Goal: Task Accomplishment & Management: Manage account settings

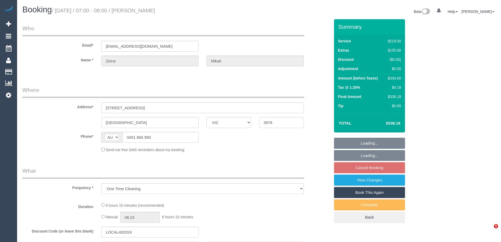
select select "VIC"
select select "number:29"
select select "number:14"
select select "number:18"
select select "number:36"
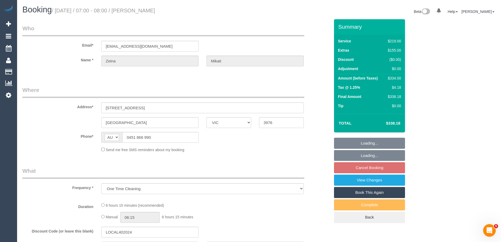
select select "number:26"
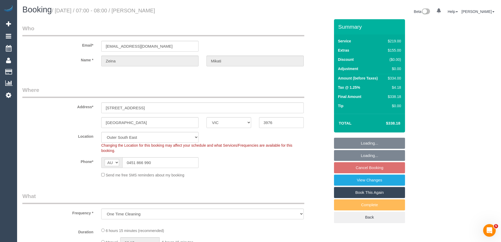
select select "string:stripe-pm_1S8gIm2GScqysDRVlu4LsE9H"
select select "object:1093"
select select "spot1"
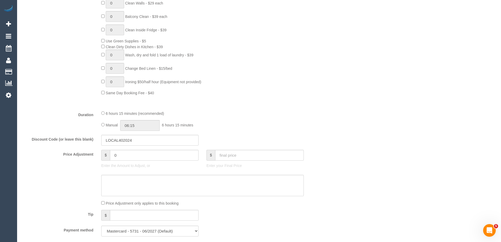
scroll to position [342, 0]
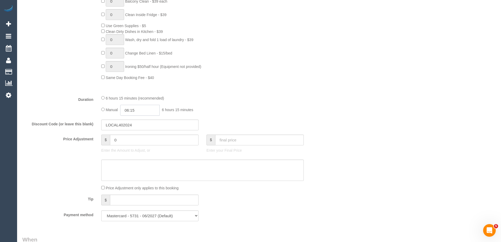
click at [148, 110] on input "06:15" at bounding box center [139, 110] width 39 height 11
type input "03:30"
click at [134, 148] on li "03:30" at bounding box center [133, 145] width 23 height 7
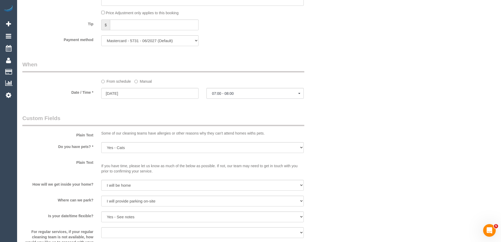
scroll to position [526, 0]
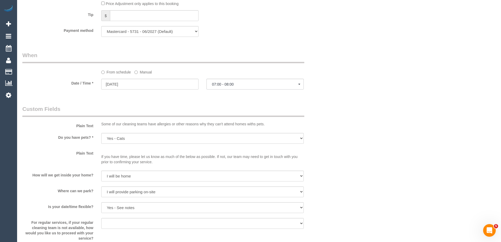
click at [141, 68] on label "Manual" at bounding box center [142, 71] width 17 height 7
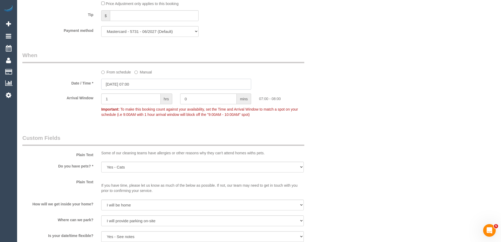
click at [129, 88] on input "22/09/2025 07:00" at bounding box center [176, 84] width 150 height 11
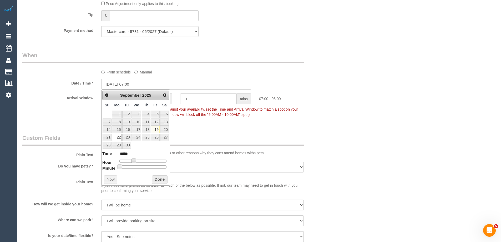
type input "22/09/2025 08:00"
type input "*****"
type input "[DATE] 10:00"
type input "*****"
drag, startPoint x: 134, startPoint y: 159, endPoint x: 141, endPoint y: 161, distance: 7.1
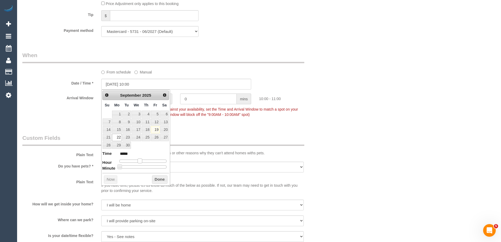
click at [141, 161] on span at bounding box center [139, 160] width 5 height 5
click at [156, 177] on button "Done" at bounding box center [160, 179] width 16 height 8
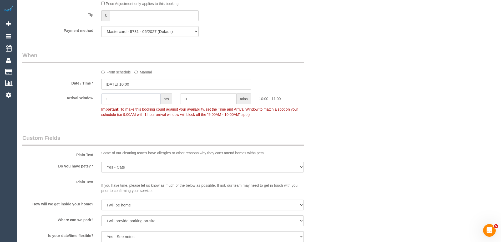
drag, startPoint x: 94, startPoint y: 99, endPoint x: 76, endPoint y: 99, distance: 17.9
click at [76, 99] on div "Arrival Window 1 hrs 0 mins 10:00 - 11:00 Important: To make this booking count…" at bounding box center [175, 106] width 315 height 26
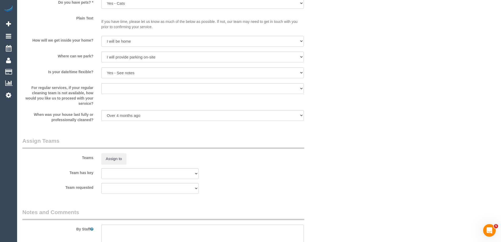
scroll to position [762, 0]
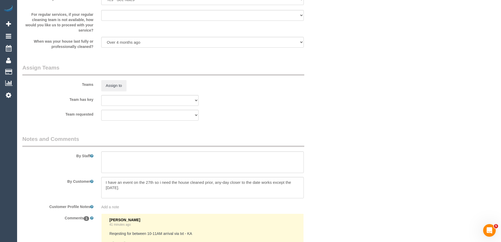
type input "2"
click at [115, 161] on textarea at bounding box center [202, 162] width 202 height 22
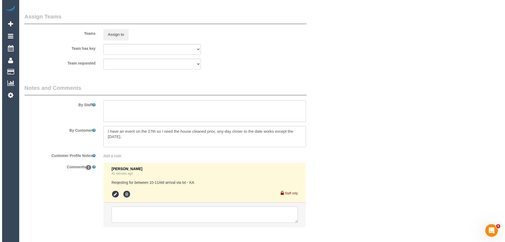
scroll to position [836, 0]
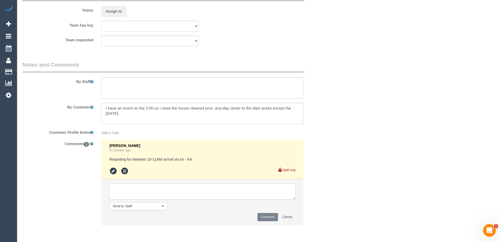
click at [127, 192] on textarea at bounding box center [202, 191] width 186 height 16
type textarea "Rescheduled to 10-12pm AW as per customer request"
click at [264, 217] on button "Comment" at bounding box center [267, 217] width 20 height 8
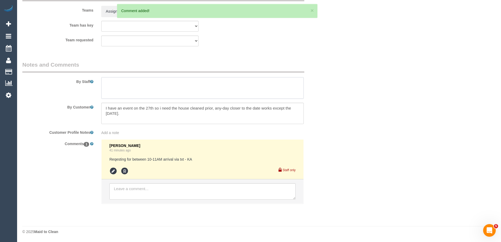
click at [114, 87] on textarea at bounding box center [202, 88] width 202 height 22
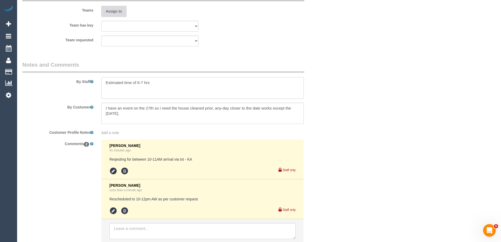
type textarea "Estimated time of 6-7 hrs"
click at [121, 15] on button "Assign to" at bounding box center [113, 11] width 25 height 11
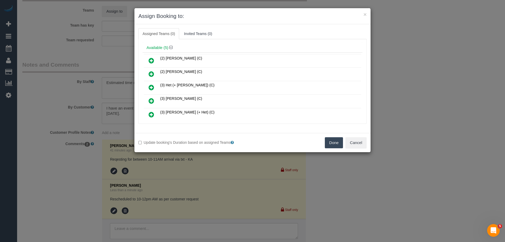
scroll to position [26, 0]
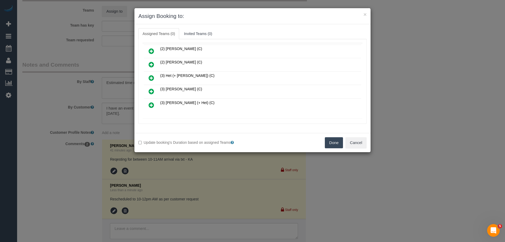
click at [152, 78] on icon at bounding box center [151, 78] width 6 height 6
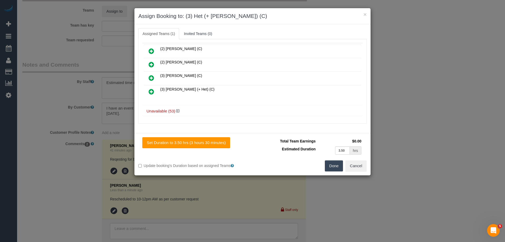
click at [151, 89] on icon at bounding box center [151, 91] width 6 height 6
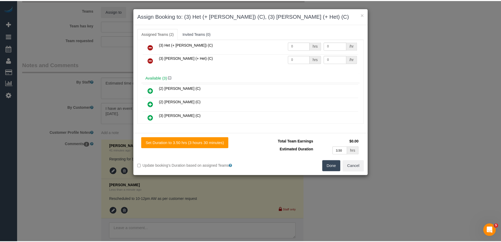
scroll to position [0, 0]
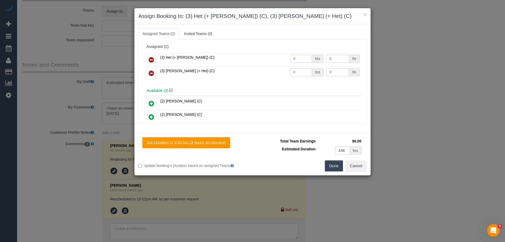
drag, startPoint x: 300, startPoint y: 59, endPoint x: 272, endPoint y: 58, distance: 27.6
click at [272, 58] on tr "(3) Het (+ Ronak) (C) 0 hrs 0 /hr" at bounding box center [252, 59] width 217 height 13
type input "1"
drag, startPoint x: 280, startPoint y: 69, endPoint x: 268, endPoint y: 69, distance: 12.1
click at [268, 69] on tr "(3) Ronak (+ Het) (C) 0 hrs 0 /hr" at bounding box center [252, 72] width 217 height 13
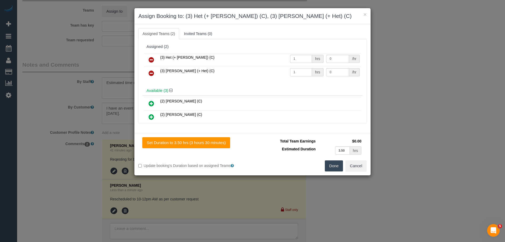
type input "1"
drag, startPoint x: 336, startPoint y: 60, endPoint x: 310, endPoint y: 58, distance: 26.6
click at [310, 58] on tr "(3) Het (+ Ronak) (C) 1 hrs 0 /hr" at bounding box center [252, 59] width 217 height 13
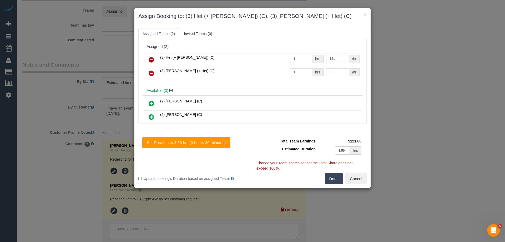
drag, startPoint x: 339, startPoint y: 60, endPoint x: 300, endPoint y: 60, distance: 39.2
click at [300, 60] on tr "(3) Het (+ Ronak) (C) 1 hrs 121 /hr" at bounding box center [252, 59] width 217 height 13
type input "120"
drag, startPoint x: 337, startPoint y: 73, endPoint x: 272, endPoint y: 71, distance: 65.0
click at [273, 71] on tr "(3) Ronak (+ Het) (C) 1 hrs 0 /hr" at bounding box center [252, 72] width 217 height 13
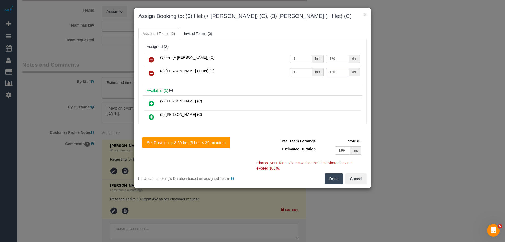
type input "120"
click at [332, 180] on button "Done" at bounding box center [334, 178] width 18 height 11
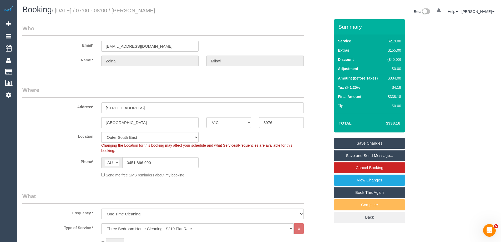
drag, startPoint x: 174, startPoint y: 10, endPoint x: 146, endPoint y: 10, distance: 28.1
click at [146, 10] on h1 "Booking / September 22, 2025 / 07:00 - 08:00 / Zeina Mikati" at bounding box center [138, 9] width 233 height 9
copy small "Zeina Mikati"
click at [350, 155] on link "Save and Send Message..." at bounding box center [369, 155] width 71 height 11
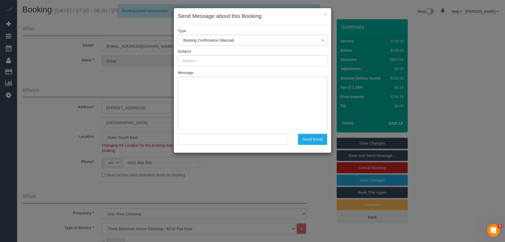
type input "Booking Confirmed"
type input ""Zeina Mikati" <zeina_mikati@icloud.com>"
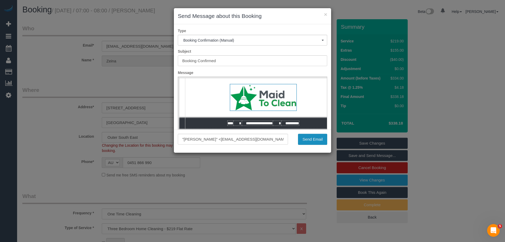
click at [311, 142] on button "Send Email" at bounding box center [312, 139] width 29 height 11
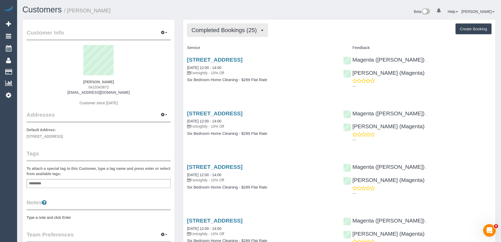
click at [230, 32] on span "Completed Bookings (25)" at bounding box center [225, 30] width 68 height 7
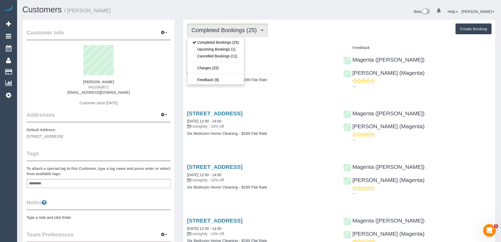
click at [293, 46] on h4 "Service" at bounding box center [261, 47] width 148 height 4
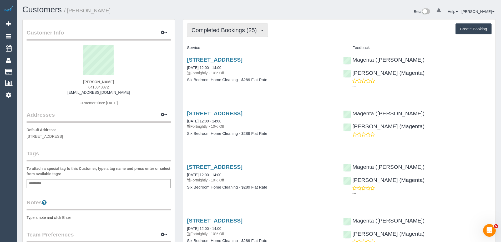
click at [230, 31] on span "Completed Bookings (25)" at bounding box center [225, 30] width 68 height 7
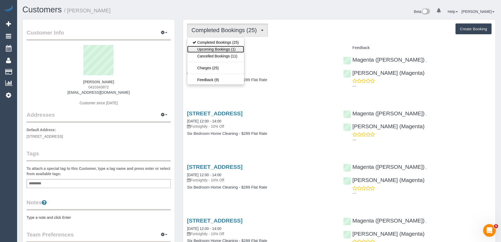
click at [223, 48] on link "Upcoming Bookings (1)" at bounding box center [215, 49] width 57 height 7
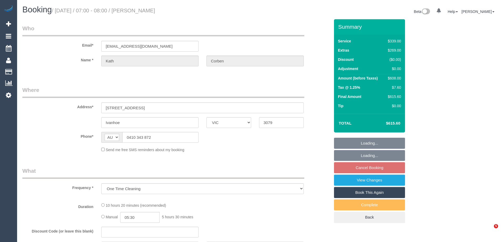
select select "VIC"
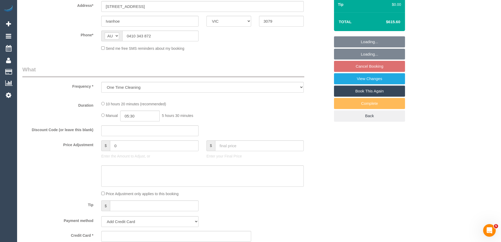
select select "string:stripe-pm_1S8JFC2GScqysDRVUQutItZh"
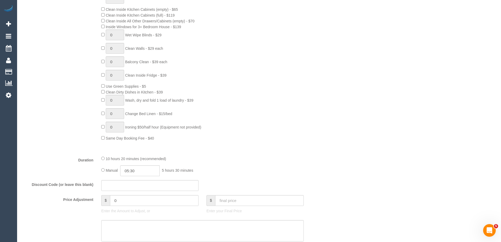
select select "number:30"
select select "number:14"
select select "number:19"
select select "number:23"
select select "number:26"
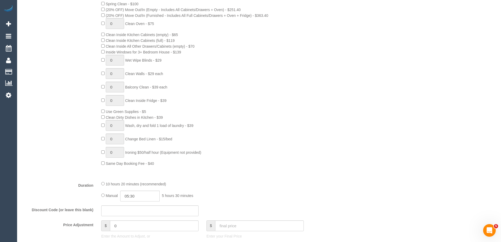
select select "object:1631"
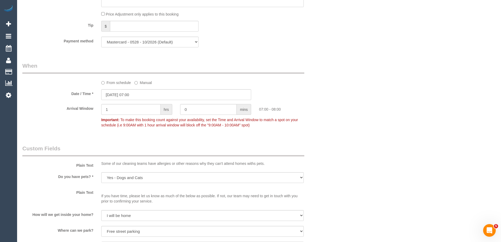
scroll to position [525, 0]
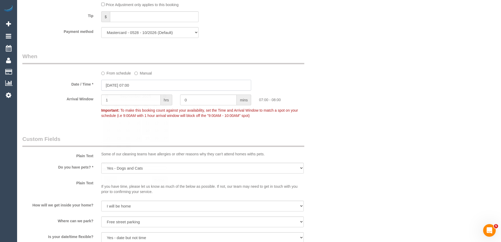
click at [110, 85] on input "25/09/2025 07:00" at bounding box center [176, 85] width 150 height 11
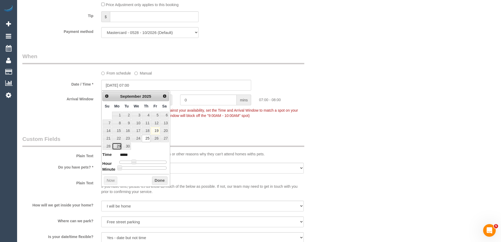
click at [115, 146] on link "29" at bounding box center [117, 145] width 10 height 7
type input "29/09/2025 07:00"
click at [159, 180] on button "Done" at bounding box center [160, 180] width 16 height 8
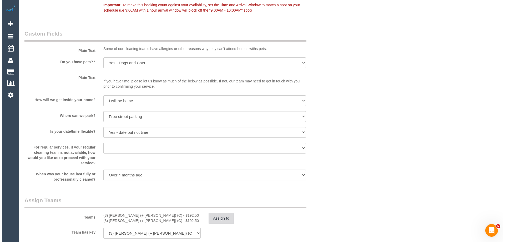
scroll to position [761, 0]
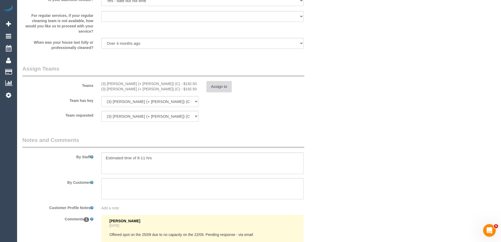
click at [214, 85] on button "Assign to" at bounding box center [218, 86] width 25 height 11
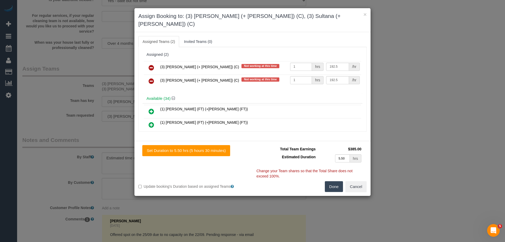
click at [155, 63] on link at bounding box center [151, 68] width 12 height 11
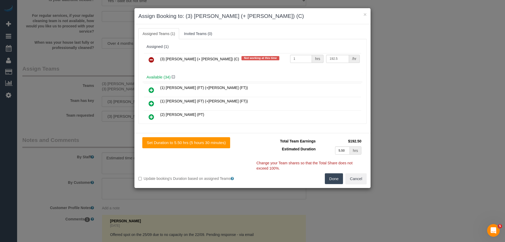
click at [154, 58] on link at bounding box center [151, 60] width 12 height 11
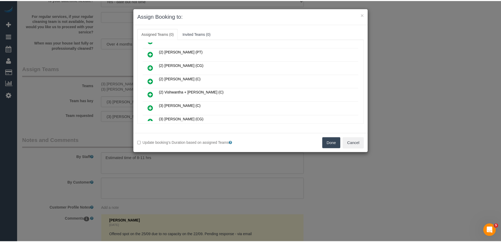
scroll to position [210, 0]
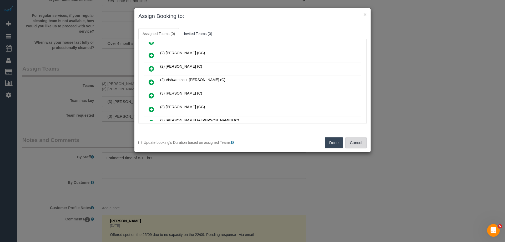
click at [359, 142] on button "Cancel" at bounding box center [355, 142] width 21 height 11
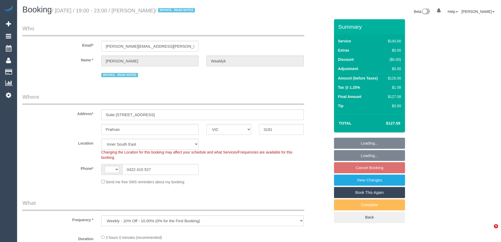
select select "VIC"
select select "object:1304"
select select "string:AU"
select select "string:stripe-pm_1Mge982GScqysDRVPc1XJALq"
select select "31181"
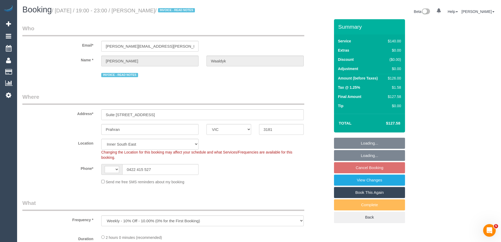
select select "number:28"
select select "number:14"
select select "number:19"
select select "number:25"
select select "number:35"
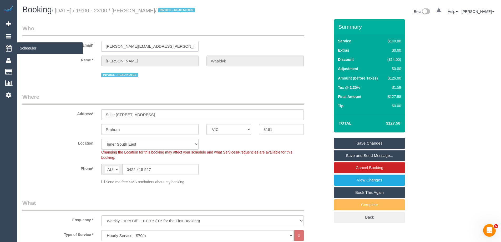
drag, startPoint x: 163, startPoint y: 47, endPoint x: 0, endPoint y: 45, distance: 162.7
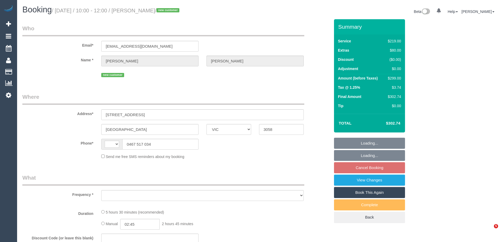
select select "VIC"
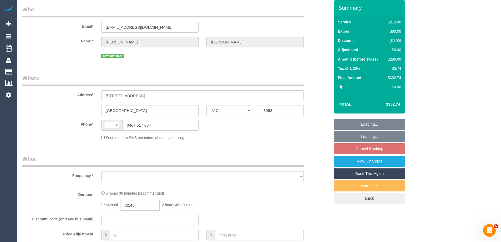
select select "number:28"
select select "number:14"
select select "number:19"
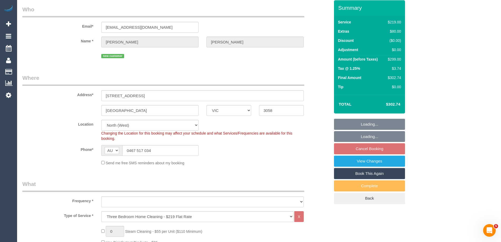
select select "string:AU"
select select "string:stripe-pm_1KHbbM2GScqysDRVKhK0BQT9"
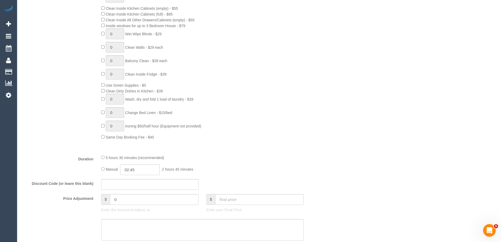
select select "object:1558"
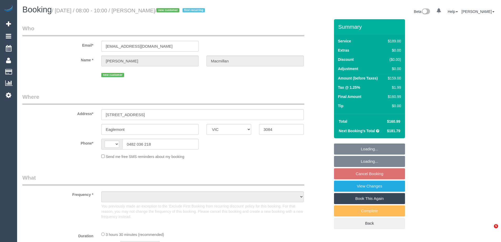
select select "VIC"
select select "string:AU"
select select "object:551"
select select "string:stripe-pm_1S0eIQ2GScqysDRVyWEYWfew"
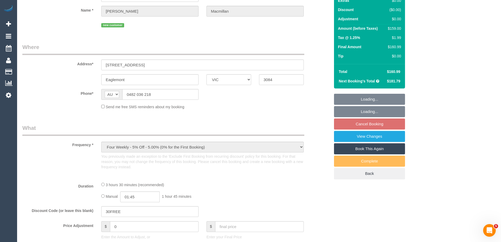
select select "number:28"
select select "number:14"
select select "number:18"
select select "number:24"
select select "number:34"
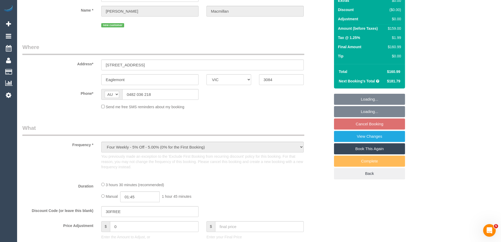
select select "number:12"
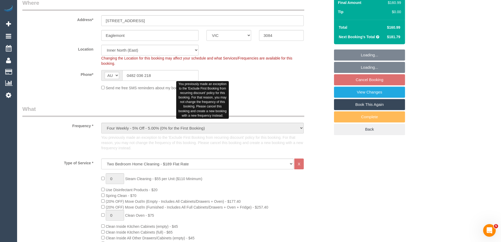
select select "object:1635"
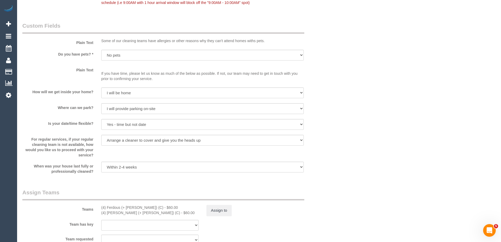
scroll to position [736, 0]
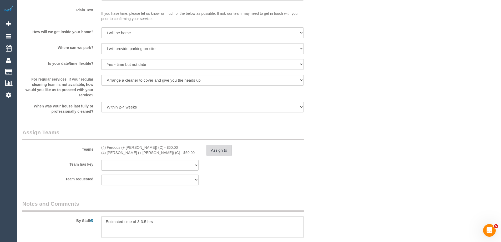
click at [219, 152] on button "Assign to" at bounding box center [218, 150] width 25 height 11
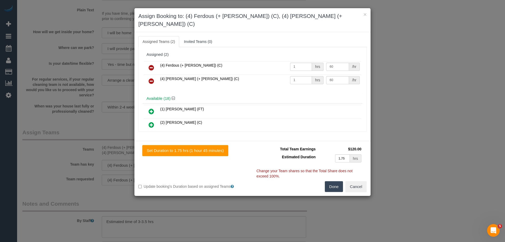
click at [152, 64] on icon at bounding box center [151, 67] width 6 height 6
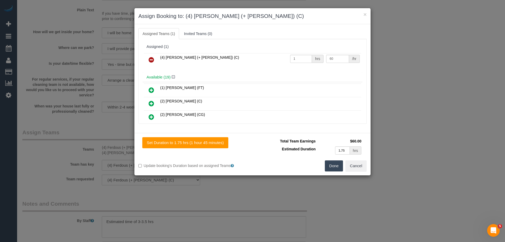
click at [152, 58] on icon at bounding box center [151, 60] width 6 height 6
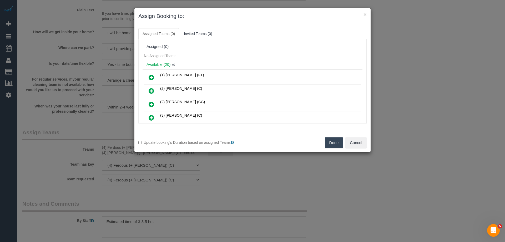
click at [333, 141] on button "Done" at bounding box center [334, 142] width 18 height 11
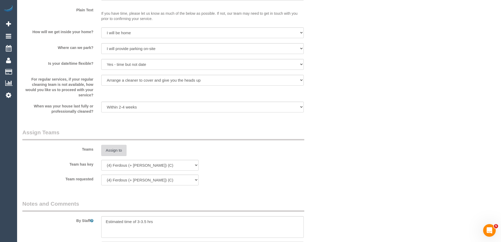
scroll to position [835, 0]
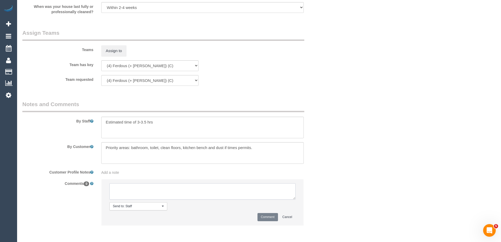
click at [124, 189] on textarea at bounding box center [202, 191] width 186 height 16
type textarea "U/A from F+F as needed for another booking. Not notified as is a one off"
click at [263, 216] on button "Comment" at bounding box center [267, 217] width 20 height 8
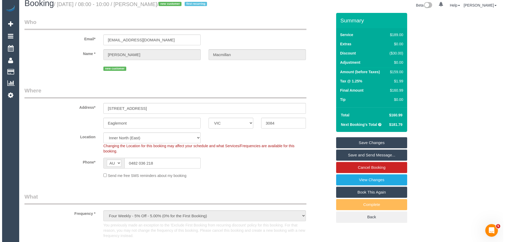
scroll to position [0, 0]
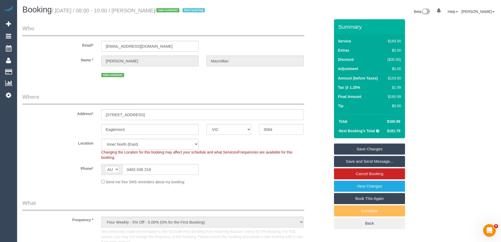
click at [341, 146] on link "Save Changes" at bounding box center [369, 148] width 71 height 11
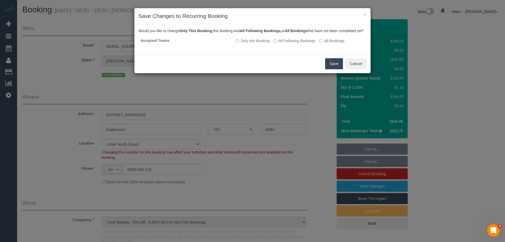
click at [332, 68] on button "Save" at bounding box center [334, 63] width 18 height 11
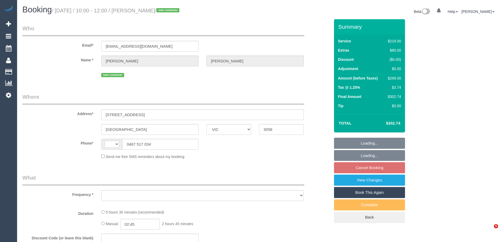
select select "VIC"
select select "string:AU"
select select "object:333"
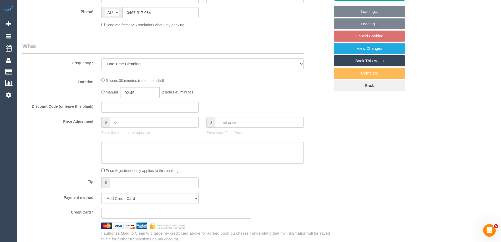
select select "string:stripe-pm_1KHbbM2GScqysDRVKhK0BQT9"
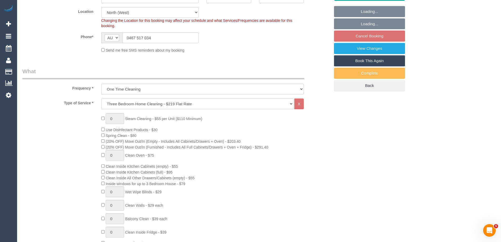
select select "number:28"
select select "number:14"
select select "number:19"
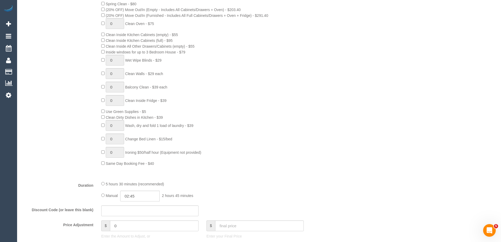
select select "object:1558"
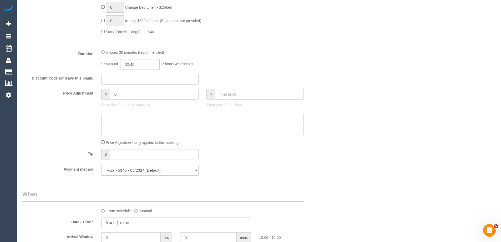
scroll to position [526, 0]
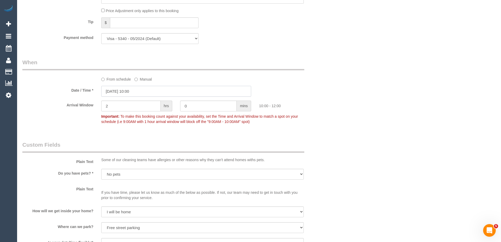
click at [115, 92] on input "[DATE] 10:00" at bounding box center [176, 91] width 150 height 11
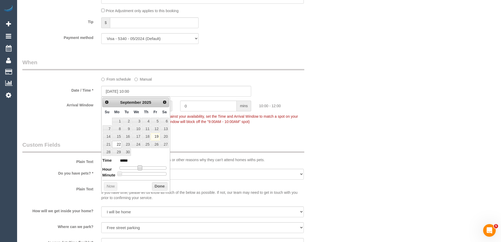
type input "[DATE] 09:00"
type input "*****"
type input "[DATE] 08:00"
type input "*****"
drag, startPoint x: 139, startPoint y: 168, endPoint x: 135, endPoint y: 167, distance: 3.2
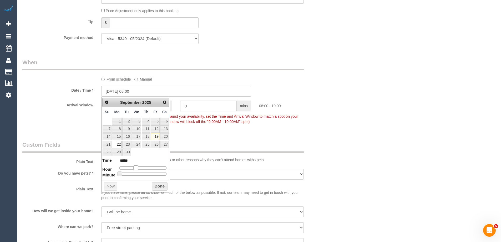
click at [135, 167] on span at bounding box center [135, 167] width 5 height 5
click at [157, 184] on button "Done" at bounding box center [160, 186] width 16 height 8
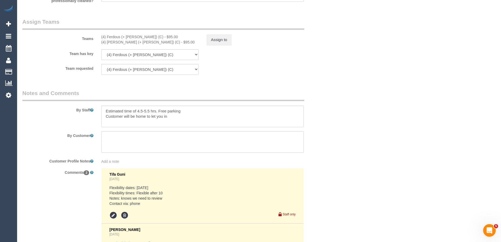
scroll to position [894, 0]
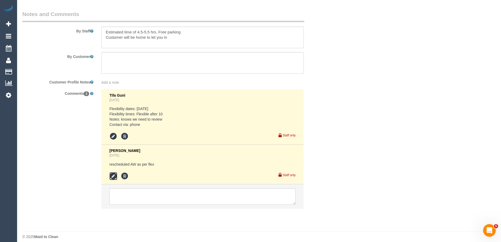
click at [113, 174] on icon at bounding box center [113, 176] width 8 height 8
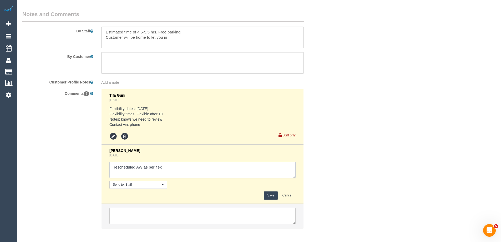
drag, startPoint x: 168, startPoint y: 169, endPoint x: 95, endPoint y: 167, distance: 73.6
click at [95, 167] on div "Comments 2 Tifa Guni 1 day ago Flexibility dates: Monday Flexibility times: Fle…" at bounding box center [175, 161] width 315 height 144
click at [289, 194] on button "Cancel" at bounding box center [287, 195] width 17 height 8
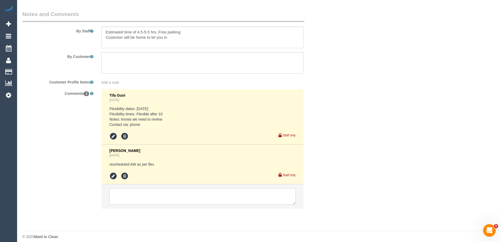
click at [116, 198] on textarea at bounding box center [202, 196] width 186 height 16
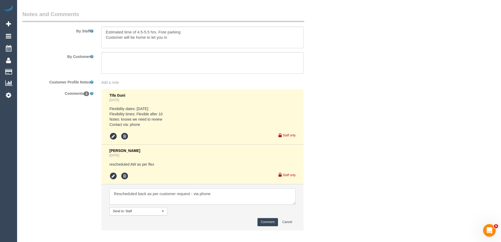
type textarea "Rescheduled back as per customer request - via phone"
click at [266, 221] on button "Comment" at bounding box center [267, 222] width 20 height 8
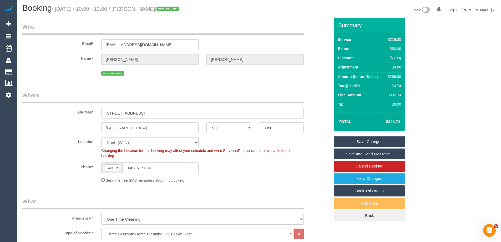
scroll to position [0, 0]
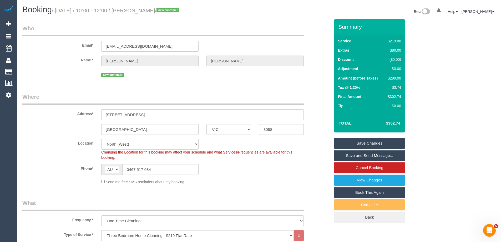
drag, startPoint x: 168, startPoint y: 10, endPoint x: 146, endPoint y: 11, distance: 21.8
click at [146, 11] on small "/ September 22, 2025 / 10:00 - 12:00 / Alex Chan / new customer" at bounding box center [116, 11] width 129 height 6
drag, startPoint x: 153, startPoint y: 170, endPoint x: 95, endPoint y: 170, distance: 58.1
click at [95, 170] on div "Phone* AF AL DZ AD AO AI AQ AG AR AM AW AU AT AZ BS BH BD BB BY BE BZ BJ BM BT …" at bounding box center [175, 169] width 315 height 11
click at [348, 154] on link "Save and Send Message..." at bounding box center [369, 155] width 71 height 11
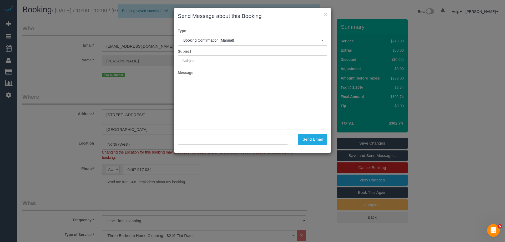
type input "Booking Confirmed"
type input ""Alex Chan" <aandghome1@gmail.com>"
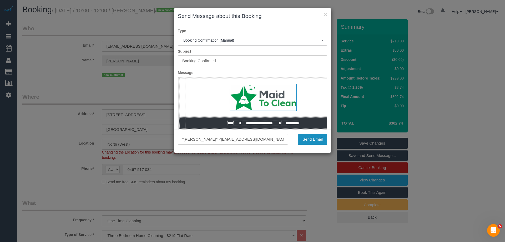
click at [313, 140] on button "Send Email" at bounding box center [312, 139] width 29 height 11
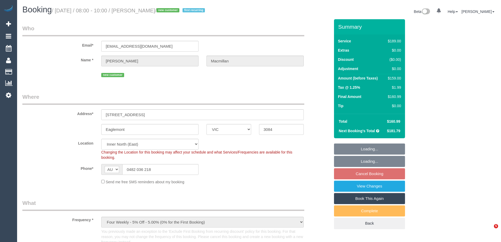
select select "VIC"
select select "number:28"
select select "number:14"
select select "number:18"
select select "number:24"
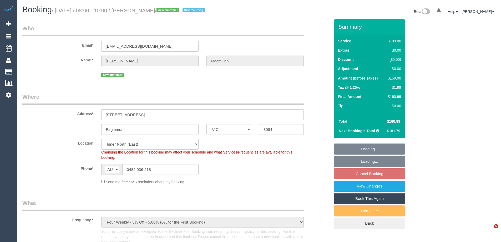
select select "number:34"
select select "number:12"
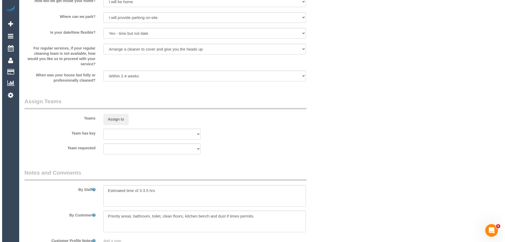
scroll to position [815, 0]
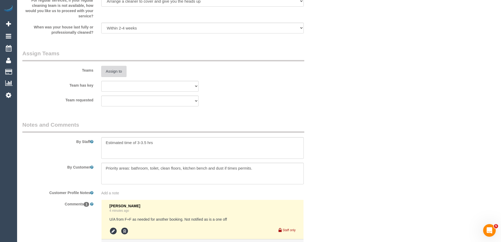
click at [117, 73] on button "Assign to" at bounding box center [113, 71] width 25 height 11
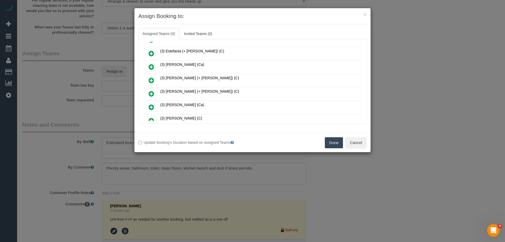
scroll to position [79, 0]
click at [152, 51] on icon at bounding box center [151, 52] width 6 height 6
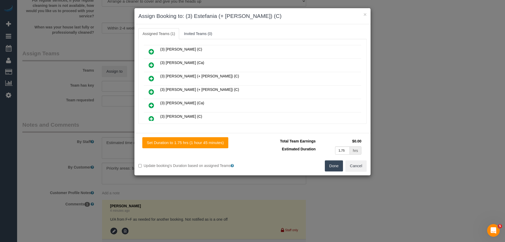
scroll to position [92, 0]
click at [150, 64] on icon at bounding box center [151, 65] width 6 height 6
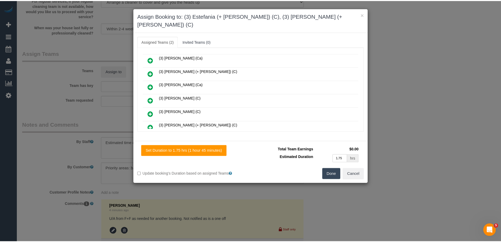
scroll to position [0, 0]
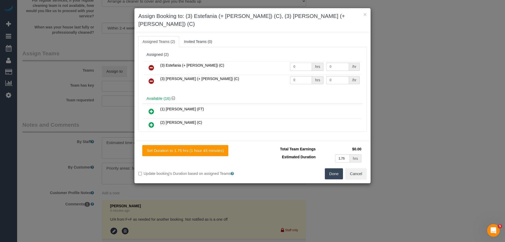
drag, startPoint x: 298, startPoint y: 59, endPoint x: 268, endPoint y: 58, distance: 29.7
click at [268, 61] on tr "(3) Estefania (+ Juliana) (C) 0 hrs 0 /hr" at bounding box center [252, 67] width 217 height 13
type input "1"
drag, startPoint x: 244, startPoint y: 72, endPoint x: 241, endPoint y: 72, distance: 3.7
click at [241, 74] on tr "(3) Juliana (+ Estefania) (C) 0 hrs 0 /hr" at bounding box center [252, 80] width 217 height 13
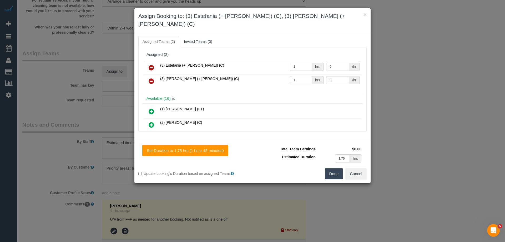
type input "1"
drag, startPoint x: 328, startPoint y: 58, endPoint x: 298, endPoint y: 57, distance: 30.0
click at [299, 61] on tr "(3) Estefania (+ Juliana) (C) 1 hrs 0 /hr" at bounding box center [252, 67] width 217 height 13
type input "60"
drag, startPoint x: 336, startPoint y: 73, endPoint x: 268, endPoint y: 68, distance: 68.8
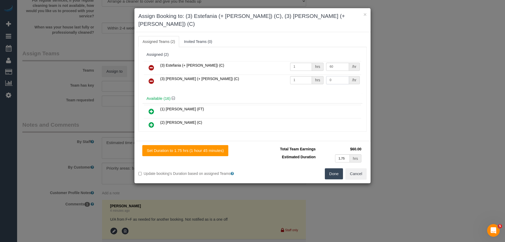
click at [296, 74] on tr "(3) Juliana (+ Estefania) (C) 1 hrs 0 /hr" at bounding box center [252, 80] width 217 height 13
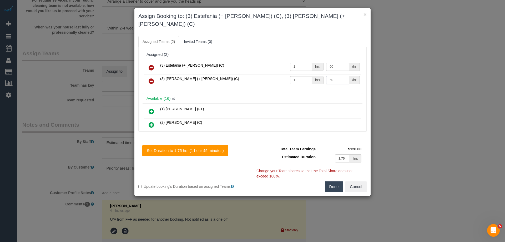
type input "60"
click at [332, 181] on button "Done" at bounding box center [334, 186] width 18 height 11
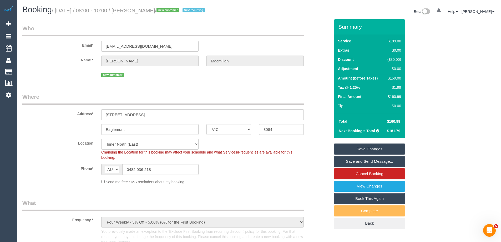
drag, startPoint x: 189, startPoint y: 12, endPoint x: 145, endPoint y: 12, distance: 43.9
click at [145, 12] on small "/ September 22, 2025 / 08:00 - 10:00 / Heather Macmillan / new customer first r…" at bounding box center [129, 11] width 155 height 6
copy small "Heather Macmillan"
click at [343, 149] on link "Save Changes" at bounding box center [369, 148] width 71 height 11
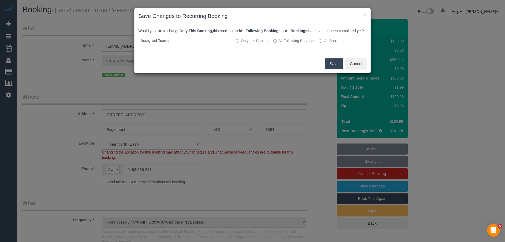
click at [333, 67] on button "Save" at bounding box center [334, 63] width 18 height 11
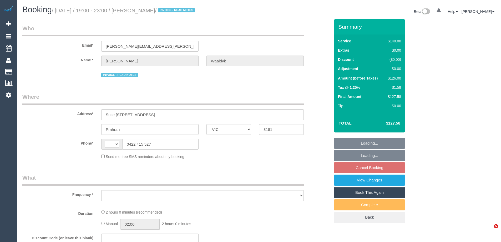
select select "VIC"
select select "string:AU"
select select "object:575"
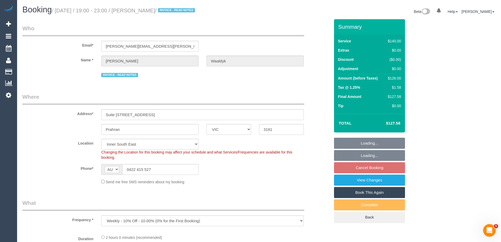
select select "string:stripe-pm_1Mge982GScqysDRVPc1XJALq"
select select "31181"
select select "number:28"
select select "number:14"
select select "number:19"
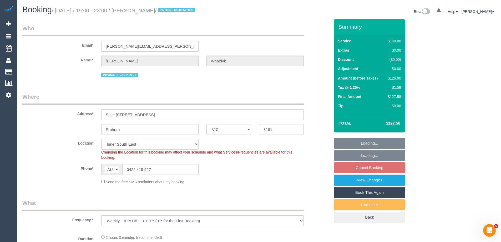
select select "number:25"
select select "number:35"
select select "object:1485"
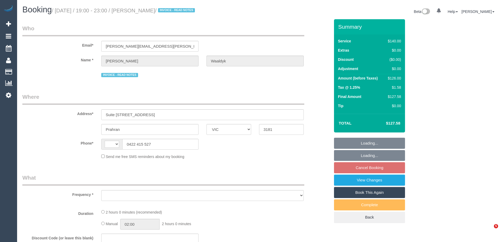
select select "VIC"
select select "string:AU"
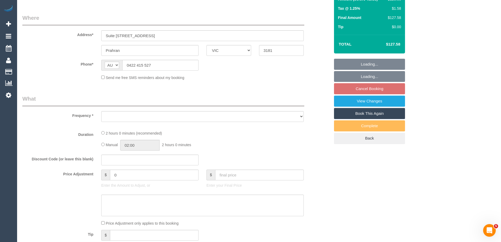
select select "string:stripe-pm_1Mge982GScqysDRVPc1XJALq"
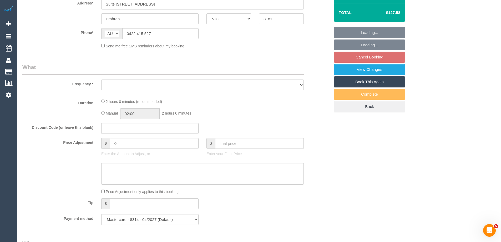
select select "object:575"
select select "31181"
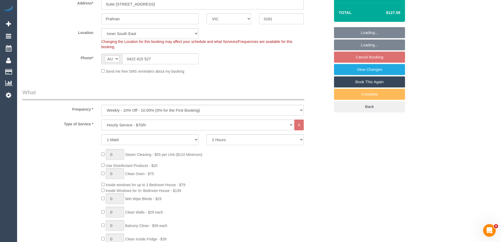
select select "number:28"
select select "number:14"
select select "number:19"
select select "number:25"
select select "number:35"
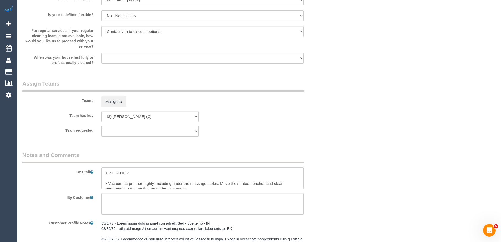
select select "object:1485"
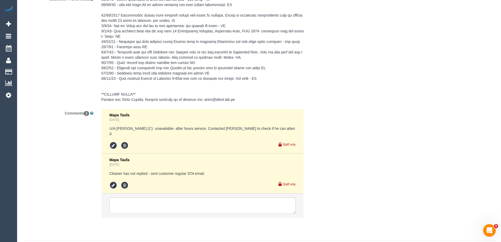
scroll to position [840, 0]
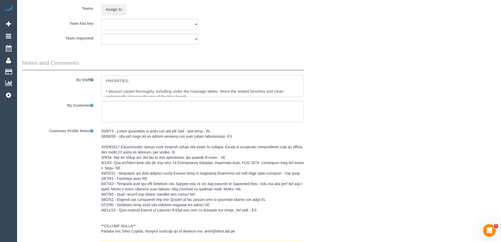
click at [104, 81] on textarea at bounding box center [202, 86] width 202 height 22
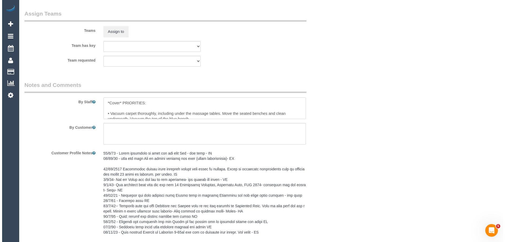
scroll to position [787, 0]
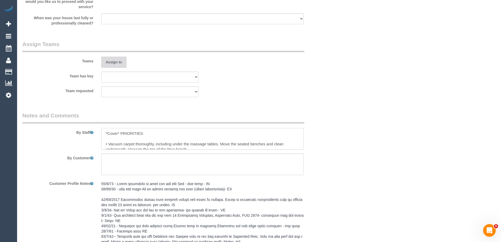
type textarea "*Cover* PRIORITIES: • Vacuum carpet thoroughly, including under the massage tab…"
click at [117, 59] on button "Assign to" at bounding box center [113, 62] width 25 height 11
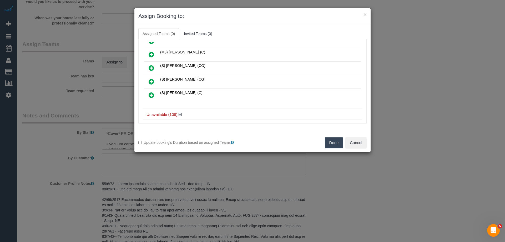
scroll to position [53, 0]
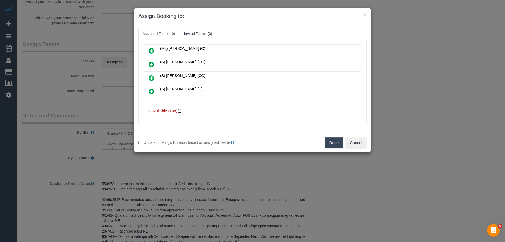
click at [179, 110] on icon at bounding box center [179, 111] width 3 height 4
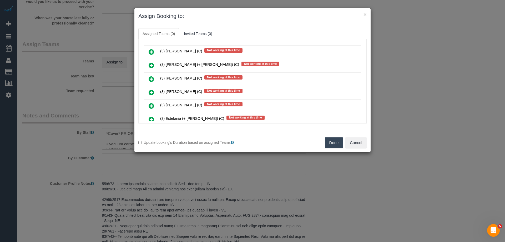
click at [151, 78] on icon at bounding box center [151, 79] width 6 height 6
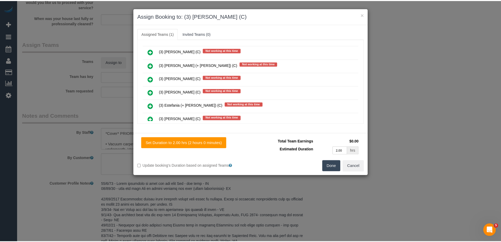
scroll to position [0, 0]
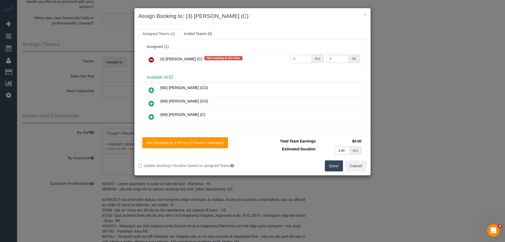
drag, startPoint x: 298, startPoint y: 62, endPoint x: 299, endPoint y: 59, distance: 3.3
click at [276, 59] on tr "(3) Danyal Ali (C) Not working at this time 0 hrs 0 /hr" at bounding box center [252, 59] width 217 height 13
type input "2"
click at [299, 58] on tr "(3) Danyal Ali (C) Not working at this time 2 hrs 0 /hr" at bounding box center [252, 59] width 217 height 13
type input "35"
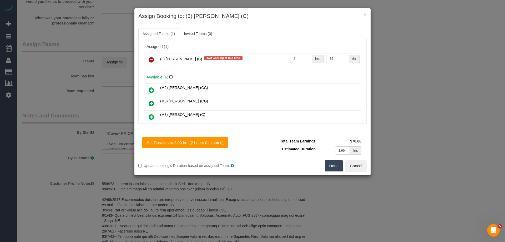
click at [330, 167] on button "Done" at bounding box center [334, 165] width 18 height 11
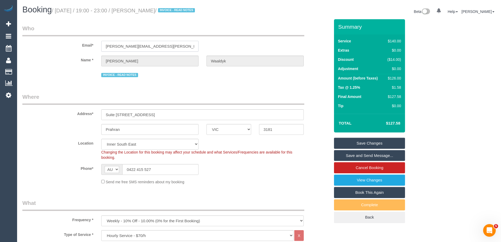
drag, startPoint x: 156, startPoint y: 46, endPoint x: 32, endPoint y: 43, distance: 124.4
click at [32, 43] on div "Email* amanda@angea.com.au" at bounding box center [175, 37] width 315 height 27
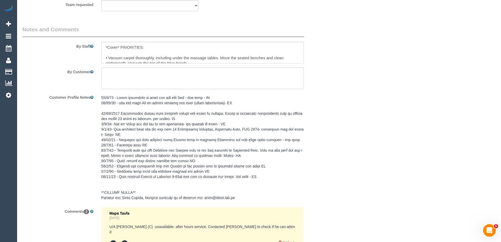
scroll to position [980, 0]
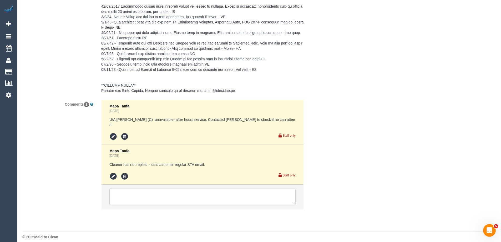
click at [125, 192] on textarea at bounding box center [202, 196] width 186 height 16
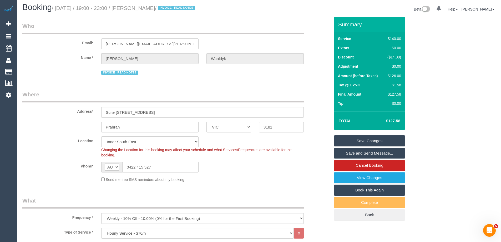
scroll to position [0, 0]
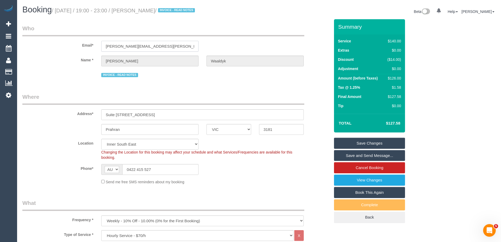
drag, startPoint x: 161, startPoint y: 45, endPoint x: 81, endPoint y: 40, distance: 80.1
click at [81, 40] on div "Email* amanda@angea.com.au" at bounding box center [175, 37] width 315 height 27
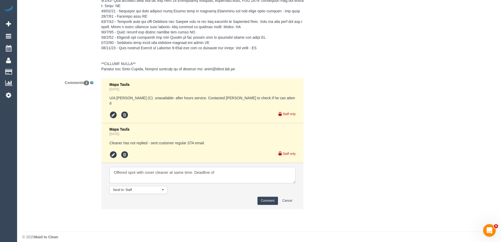
click at [228, 168] on textarea at bounding box center [202, 175] width 186 height 16
type textarea "Offered spot with cover cleaner at same time. Deadline of 12pm of the 22/09 to …"
click at [266, 196] on button "Comment" at bounding box center [267, 200] width 20 height 8
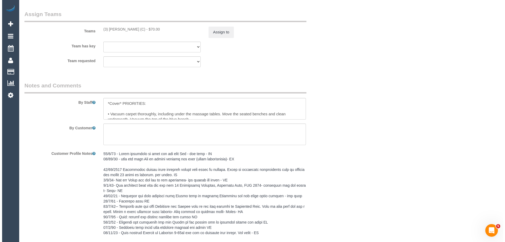
scroll to position [0, 0]
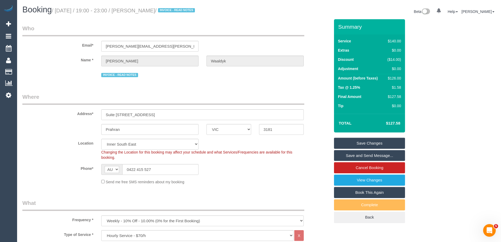
drag, startPoint x: 186, startPoint y: 9, endPoint x: 146, endPoint y: 9, distance: 40.0
click at [146, 9] on small "/ September 22, 2025 / 19:00 - 23:00 / Amanda Waaldyk / INVOICE - READ NOTES" at bounding box center [124, 11] width 145 height 6
copy small "Amanda Waaldyk"
click at [348, 144] on link "Save Changes" at bounding box center [369, 142] width 71 height 11
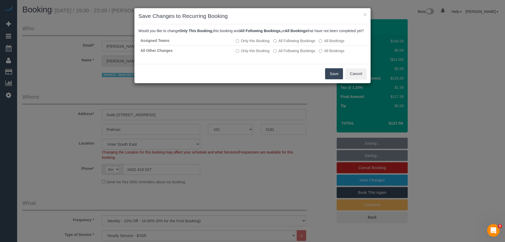
click at [330, 79] on button "Save" at bounding box center [334, 73] width 18 height 11
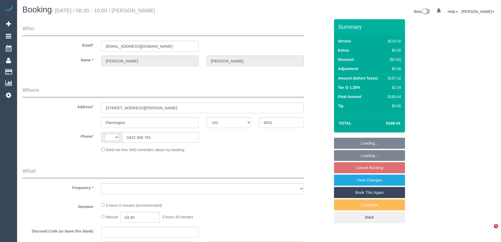
select select "VIC"
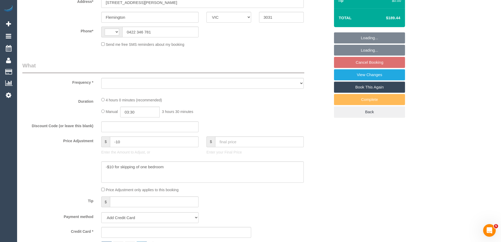
select select "string:AU"
select select "string:stripe-pm_1RdrKL2GScqysDRV3vcK7xHH"
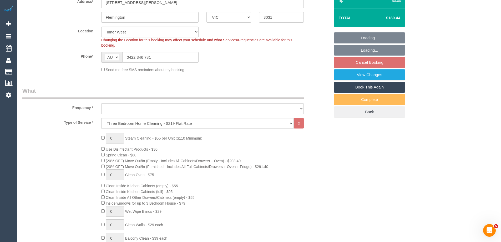
select select "object:626"
select select "number:28"
select select "number:16"
select select "number:21"
select select "number:22"
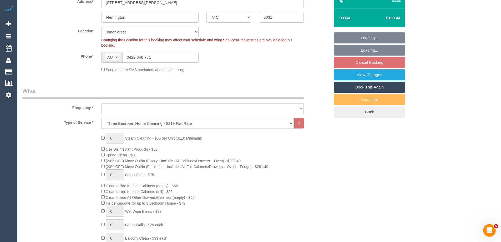
select select "number:34"
select select "number:11"
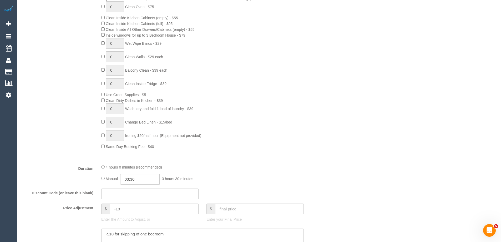
select select "object:1454"
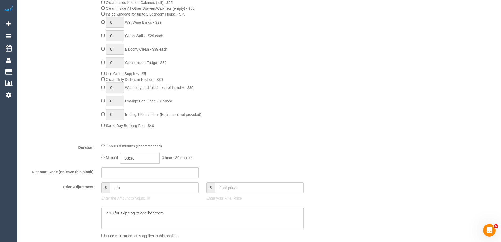
scroll to position [368, 0]
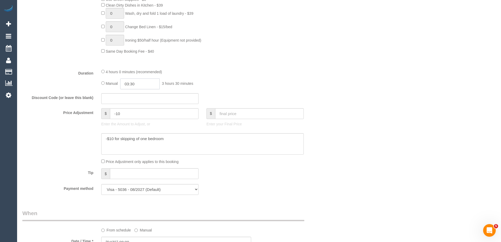
click at [140, 83] on input "03:30" at bounding box center [139, 83] width 39 height 11
click at [131, 101] on li "01:30" at bounding box center [133, 103] width 23 height 7
drag, startPoint x: 136, startPoint y: 85, endPoint x: 133, endPoint y: 83, distance: 3.8
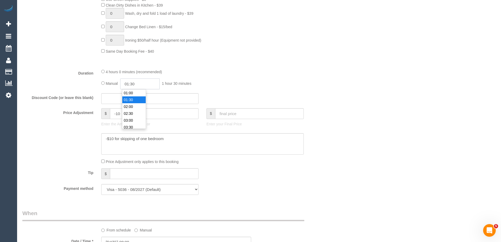
click at [133, 83] on input "01:30" at bounding box center [139, 83] width 39 height 11
type input "01:45"
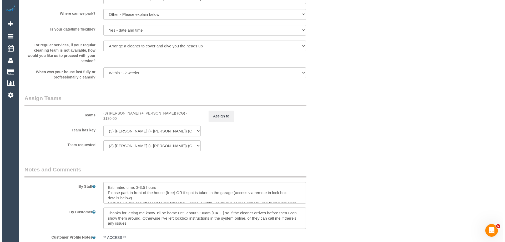
scroll to position [736, 0]
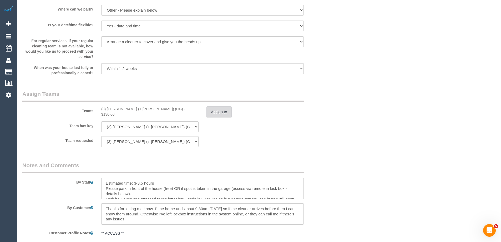
click at [215, 112] on button "Assign to" at bounding box center [218, 111] width 25 height 11
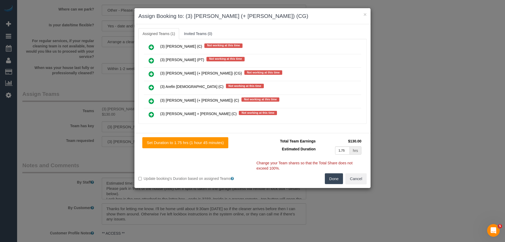
click at [150, 74] on icon at bounding box center [151, 74] width 6 height 6
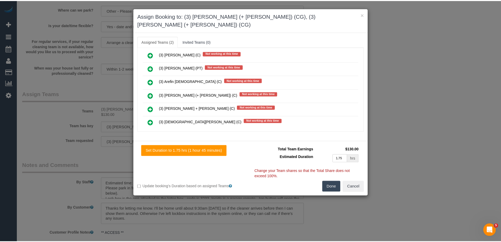
scroll to position [0, 0]
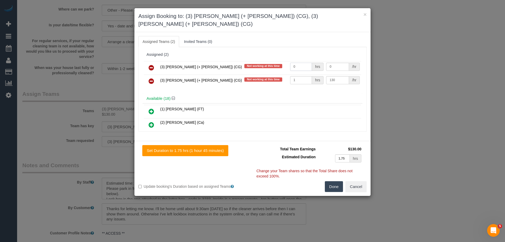
drag, startPoint x: 299, startPoint y: 60, endPoint x: 279, endPoint y: 60, distance: 19.7
click at [279, 61] on tr "(3) Amninder (+ Sohail) (CG) Not working at this time 0 hrs 0 /hr" at bounding box center [252, 67] width 217 height 13
drag, startPoint x: 327, startPoint y: 56, endPoint x: 307, endPoint y: 54, distance: 19.2
click at [308, 61] on tr "(3) Amninder (+ Sohail) (CG) Not working at this time 0 hrs 0 /hr" at bounding box center [252, 67] width 217 height 13
drag, startPoint x: 300, startPoint y: 55, endPoint x: 291, endPoint y: 55, distance: 9.0
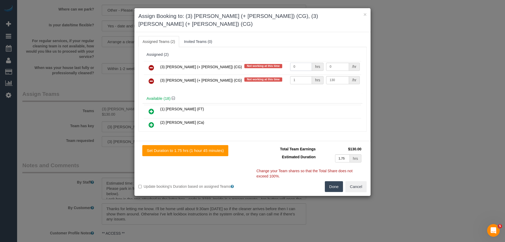
click at [291, 63] on input "0" at bounding box center [301, 67] width 22 height 8
type input "1"
drag, startPoint x: 339, startPoint y: 58, endPoint x: 304, endPoint y: 61, distance: 35.3
click at [297, 61] on tr "(3) Amninder (+ Sohail) (CG) Not working at this time 1 hrs 0 /hr" at bounding box center [252, 67] width 217 height 13
type input "65"
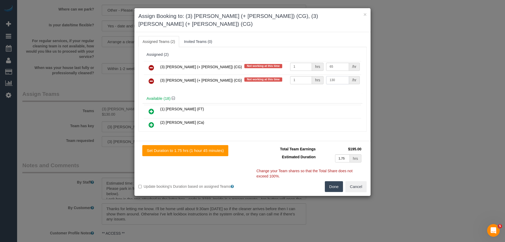
drag, startPoint x: 334, startPoint y: 71, endPoint x: 276, endPoint y: 70, distance: 58.1
click at [291, 74] on tr "(3) Sohail (+ Amninder) (CG) Not working at this time 1 hrs 130 /hr" at bounding box center [252, 80] width 217 height 13
type input "65"
click at [334, 181] on button "Done" at bounding box center [334, 186] width 18 height 11
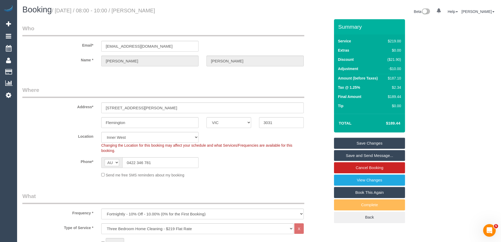
drag, startPoint x: 178, startPoint y: 10, endPoint x: 145, endPoint y: 8, distance: 32.6
click at [145, 8] on h1 "Booking / September 22, 2025 / 08:00 - 10:00 / Jing Wang" at bounding box center [138, 9] width 233 height 9
copy small "[PERSON_NAME]"
click at [337, 143] on link "Save Changes" at bounding box center [369, 142] width 71 height 11
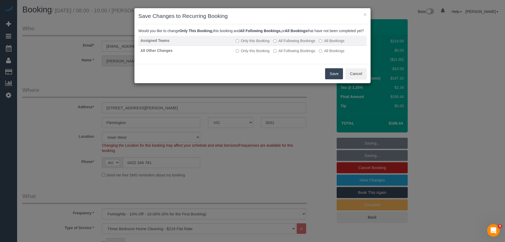
click at [278, 43] on label "All Following Bookings" at bounding box center [294, 40] width 42 height 5
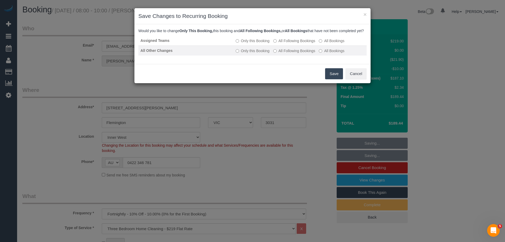
click at [279, 53] on label "All Following Bookings" at bounding box center [294, 50] width 42 height 5
click at [333, 77] on button "Save" at bounding box center [334, 73] width 18 height 11
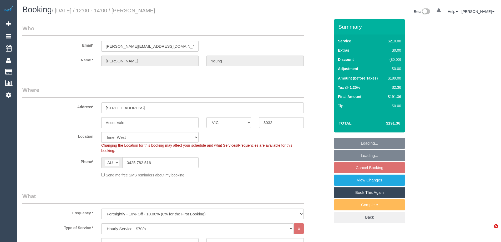
select select "VIC"
select select "180"
select select "string:stripe-pm_1RHKdX2GScqysDRVbLs84dZJ"
select select "number:30"
select select "number:16"
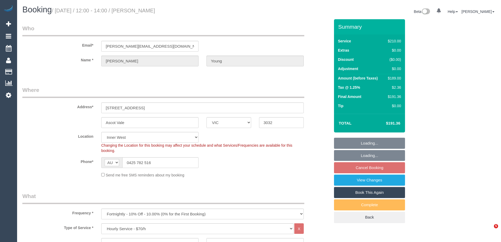
select select "number:19"
select select "number:22"
select select "number:34"
select select "number:11"
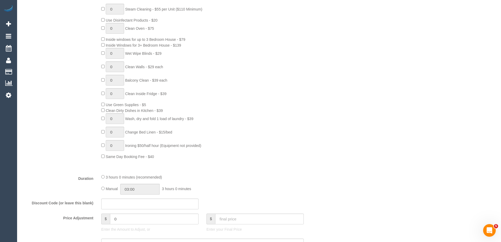
scroll to position [394, 0]
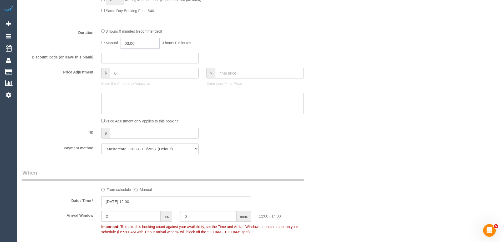
click at [159, 45] on input "03:00" at bounding box center [139, 43] width 39 height 11
type input "01:30"
click at [136, 58] on li "01:30" at bounding box center [133, 59] width 23 height 7
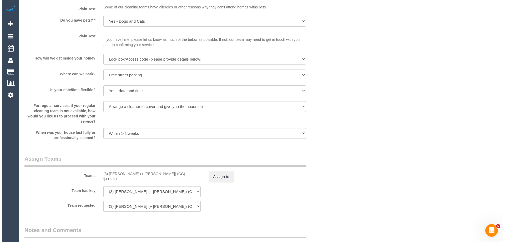
scroll to position [796, 0]
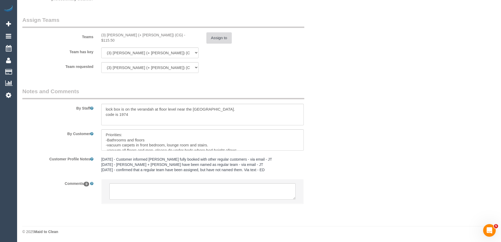
click at [216, 40] on button "Assign to" at bounding box center [218, 37] width 25 height 11
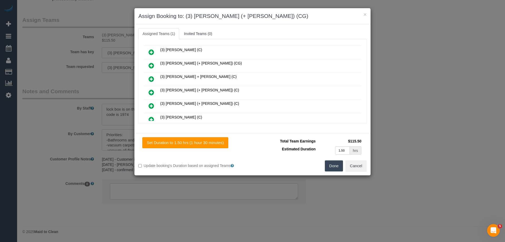
click at [148, 65] on link at bounding box center [151, 65] width 12 height 11
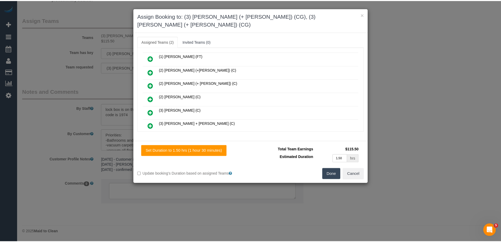
scroll to position [0, 0]
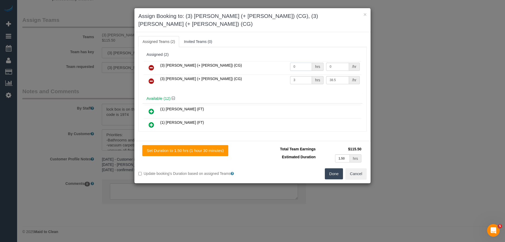
drag, startPoint x: 301, startPoint y: 58, endPoint x: 263, endPoint y: 57, distance: 37.8
click at [263, 61] on tr "(3) [PERSON_NAME] (+ [PERSON_NAME]) (CG) 0 hrs 0 /hr" at bounding box center [252, 67] width 217 height 13
type input "1.5"
drag, startPoint x: 289, startPoint y: 69, endPoint x: 267, endPoint y: 69, distance: 22.6
click at [267, 74] on tr "(3) [PERSON_NAME] (+ [PERSON_NAME]) (CG) 3 hrs 38.5 /hr" at bounding box center [252, 80] width 217 height 13
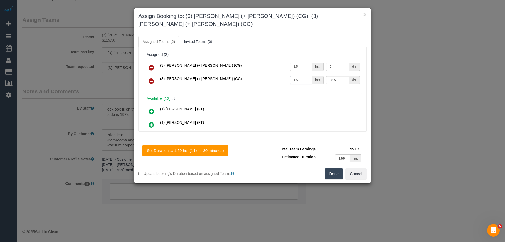
type input "1.5"
drag, startPoint x: 295, startPoint y: 54, endPoint x: 290, endPoint y: 54, distance: 4.7
click at [291, 61] on tr "(3) [PERSON_NAME] (+ [PERSON_NAME]) (CG) 1.5 hrs 0 /hr" at bounding box center [252, 67] width 217 height 13
drag, startPoint x: 321, startPoint y: 58, endPoint x: 308, endPoint y: 57, distance: 13.2
click at [308, 61] on tr "(3) [PERSON_NAME] (+ [PERSON_NAME]) (CG) 1.5 hrs 37 /hr" at bounding box center [252, 67] width 217 height 13
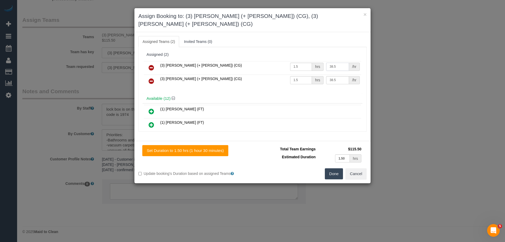
type input "38.5"
click at [336, 168] on button "Done" at bounding box center [334, 173] width 18 height 11
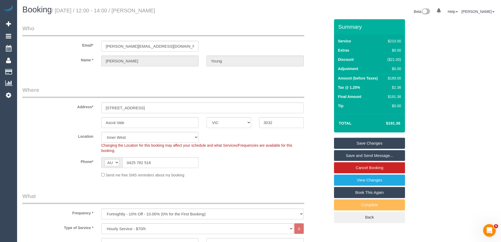
drag, startPoint x: 176, startPoint y: 10, endPoint x: 145, endPoint y: 8, distance: 30.8
click at [145, 8] on h1 "Booking / September 22, 2025 / 12:00 - 14:00 / Silvia Young" at bounding box center [138, 9] width 233 height 9
copy small "Silvia Young"
click at [347, 140] on link "Save Changes" at bounding box center [369, 142] width 71 height 11
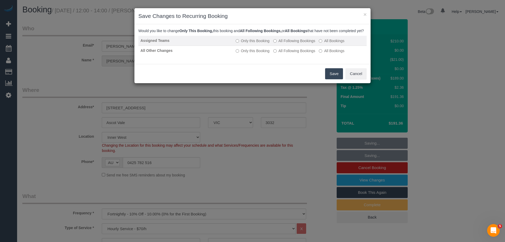
click at [281, 43] on label "All Following Bookings" at bounding box center [294, 40] width 42 height 5
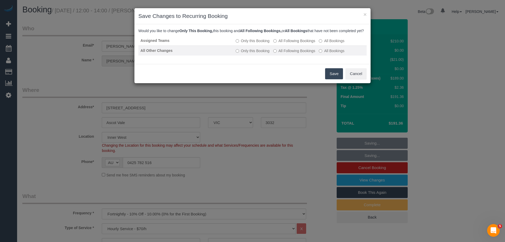
click at [281, 53] on label "All Following Bookings" at bounding box center [294, 50] width 42 height 5
click at [333, 79] on button "Save" at bounding box center [334, 73] width 18 height 11
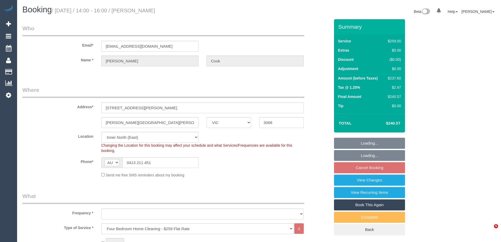
select select "VIC"
select select "object:806"
select select "number:27"
select select "number:14"
select select "number:19"
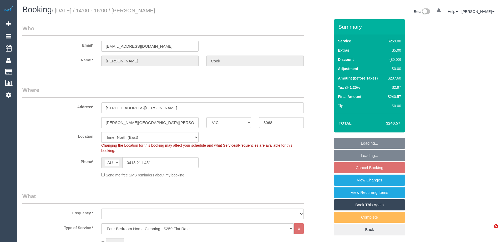
select select "number:36"
select select "number:34"
select select "number:13"
select select "object:1622"
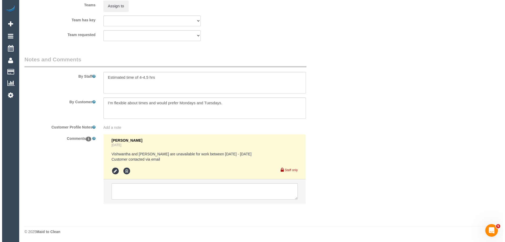
scroll to position [798, 0]
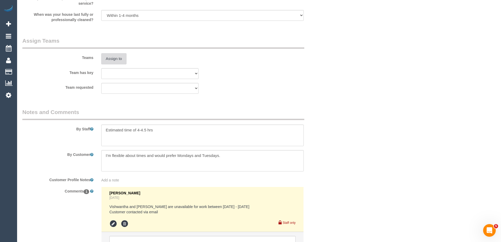
click at [112, 58] on button "Assign to" at bounding box center [113, 58] width 25 height 11
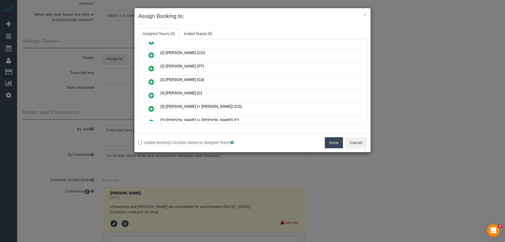
scroll to position [131, 0]
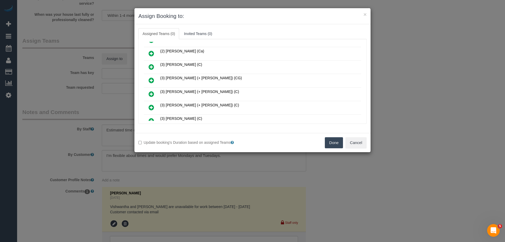
click at [148, 79] on link at bounding box center [151, 80] width 12 height 11
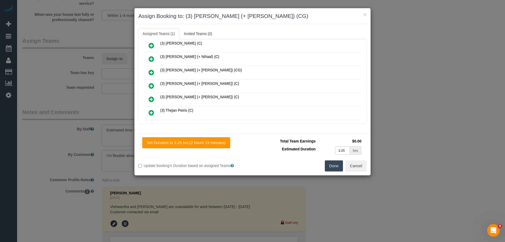
click at [152, 74] on icon at bounding box center [151, 72] width 6 height 6
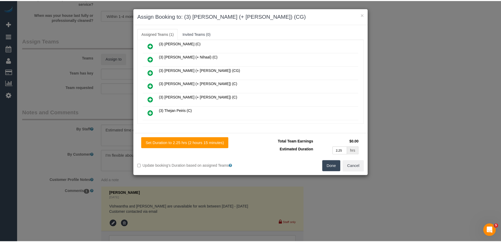
scroll to position [394, 0]
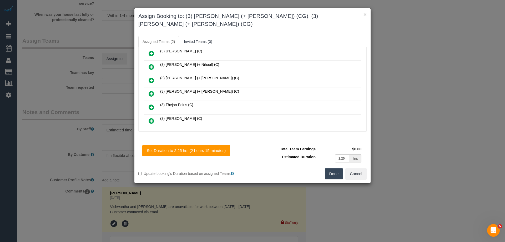
click at [337, 168] on button "Done" at bounding box center [334, 173] width 18 height 11
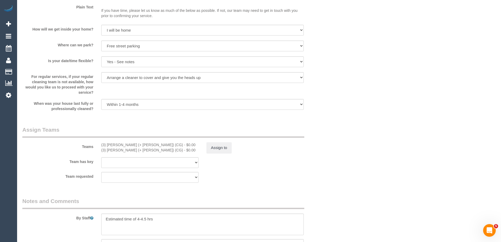
scroll to position [710, 0]
click at [220, 150] on button "Assign to" at bounding box center [218, 147] width 25 height 11
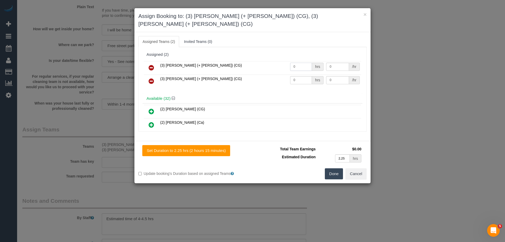
drag, startPoint x: 271, startPoint y: 58, endPoint x: 286, endPoint y: 62, distance: 16.1
click at [271, 61] on tr "(3) [PERSON_NAME] (+ [PERSON_NAME]) (CG) 0 hrs 0 /hr" at bounding box center [252, 67] width 217 height 13
type input "1"
click at [272, 74] on tr "(3) [PERSON_NAME] (+ [PERSON_NAME]) (CG) 0 hrs 0 /hr" at bounding box center [252, 80] width 217 height 13
type input "1"
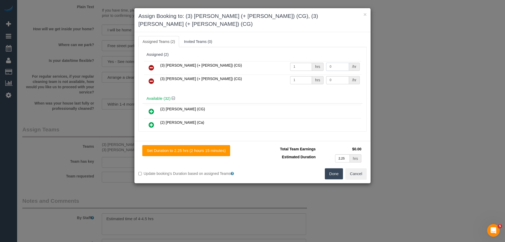
drag, startPoint x: 325, startPoint y: 58, endPoint x: 306, endPoint y: 58, distance: 18.9
click at [306, 61] on tr "(3) [PERSON_NAME] (+ [PERSON_NAME]) (CG) 1 hrs 0 /hr" at bounding box center [252, 67] width 217 height 13
type input "82.5"
drag, startPoint x: 341, startPoint y: 72, endPoint x: 301, endPoint y: 72, distance: 39.4
click at [301, 74] on tr "(3) [PERSON_NAME] (+ [PERSON_NAME]) (CG) 1 hrs 0 /hr" at bounding box center [252, 80] width 217 height 13
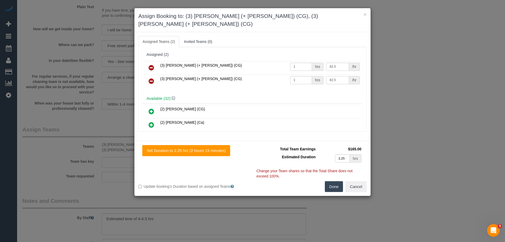
type input "82.5"
click at [337, 181] on button "Done" at bounding box center [334, 186] width 18 height 11
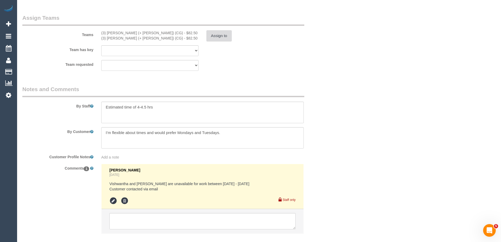
scroll to position [851, 0]
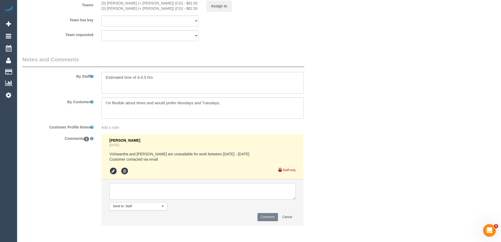
click at [123, 188] on textarea at bounding box center [202, 191] width 186 height 16
click at [105, 78] on textarea at bounding box center [202, 83] width 202 height 22
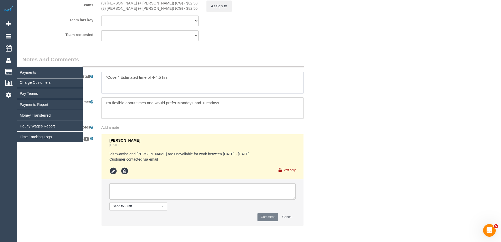
type textarea "*Cover* Estimated time of 4-4.5 hrs"
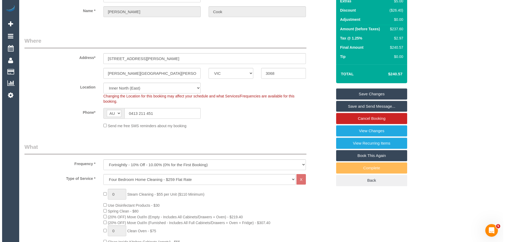
scroll to position [0, 0]
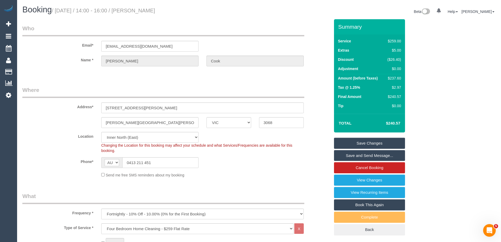
drag, startPoint x: 172, startPoint y: 10, endPoint x: 145, endPoint y: 10, distance: 26.8
click at [145, 10] on h1 "Booking / [DATE] / 14:00 - 16:00 / [PERSON_NAME]" at bounding box center [138, 9] width 233 height 9
copy small "[PERSON_NAME]"
click at [353, 158] on link "Save and Send Message..." at bounding box center [369, 155] width 71 height 11
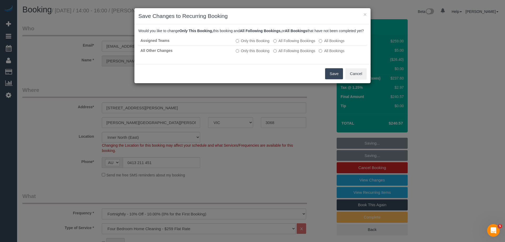
click at [333, 78] on button "Save" at bounding box center [334, 73] width 18 height 11
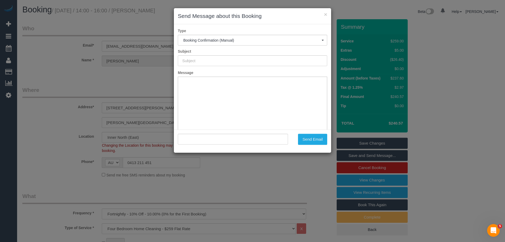
type input "Booking Confirmed"
type input ""[PERSON_NAME]" <[EMAIL_ADDRESS][DOMAIN_NAME]>"
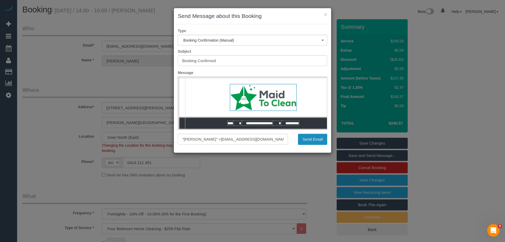
click at [318, 138] on button "Send Email" at bounding box center [312, 139] width 29 height 11
